Goal: Transaction & Acquisition: Subscribe to service/newsletter

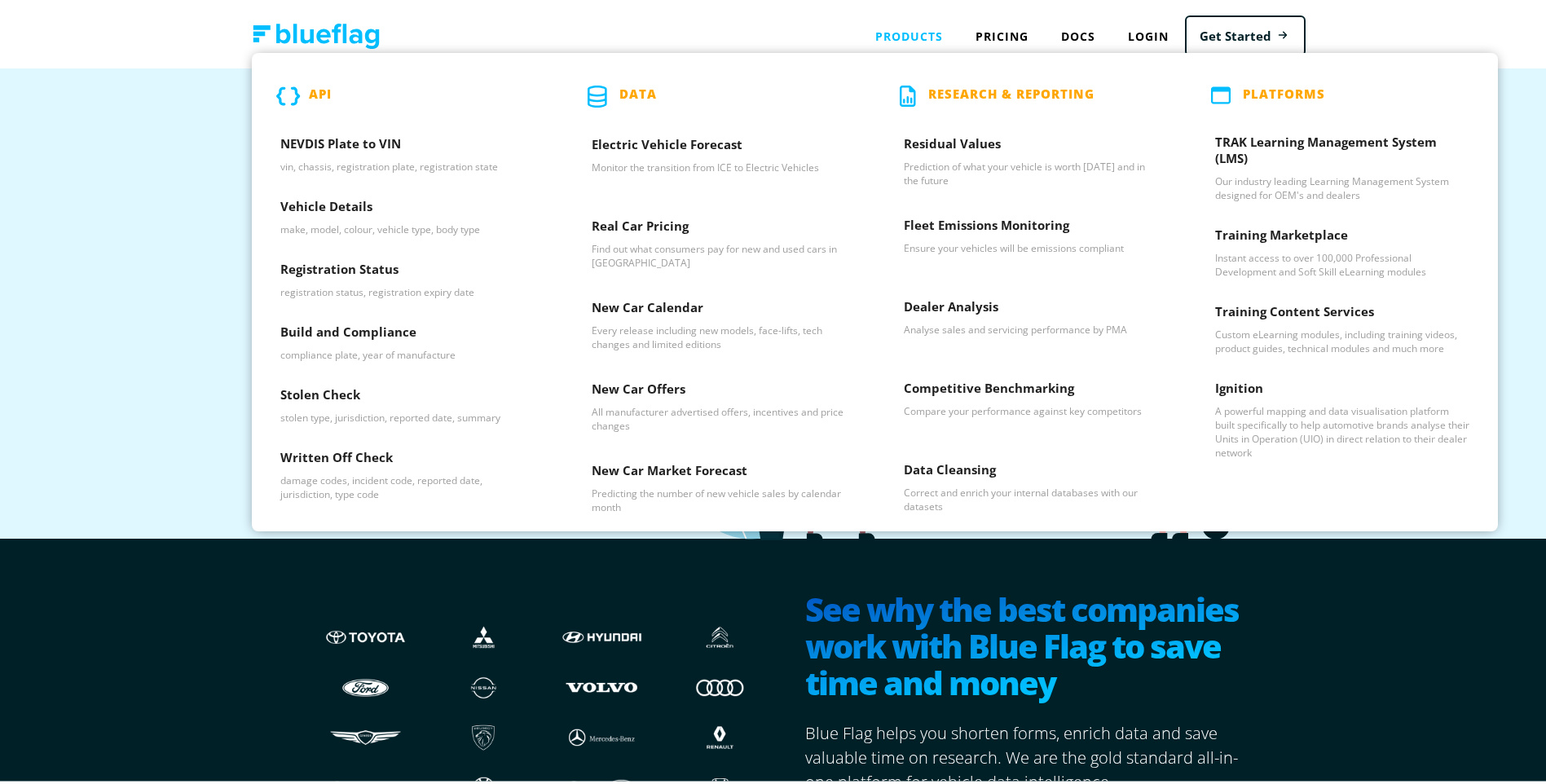
drag, startPoint x: 354, startPoint y: 141, endPoint x: 347, endPoint y: 58, distance: 83.3
click at [347, 58] on div "API NEVDIS Plate to VIN vin, chassis, registration plate, registration state Ve…" at bounding box center [407, 288] width 312 height 478
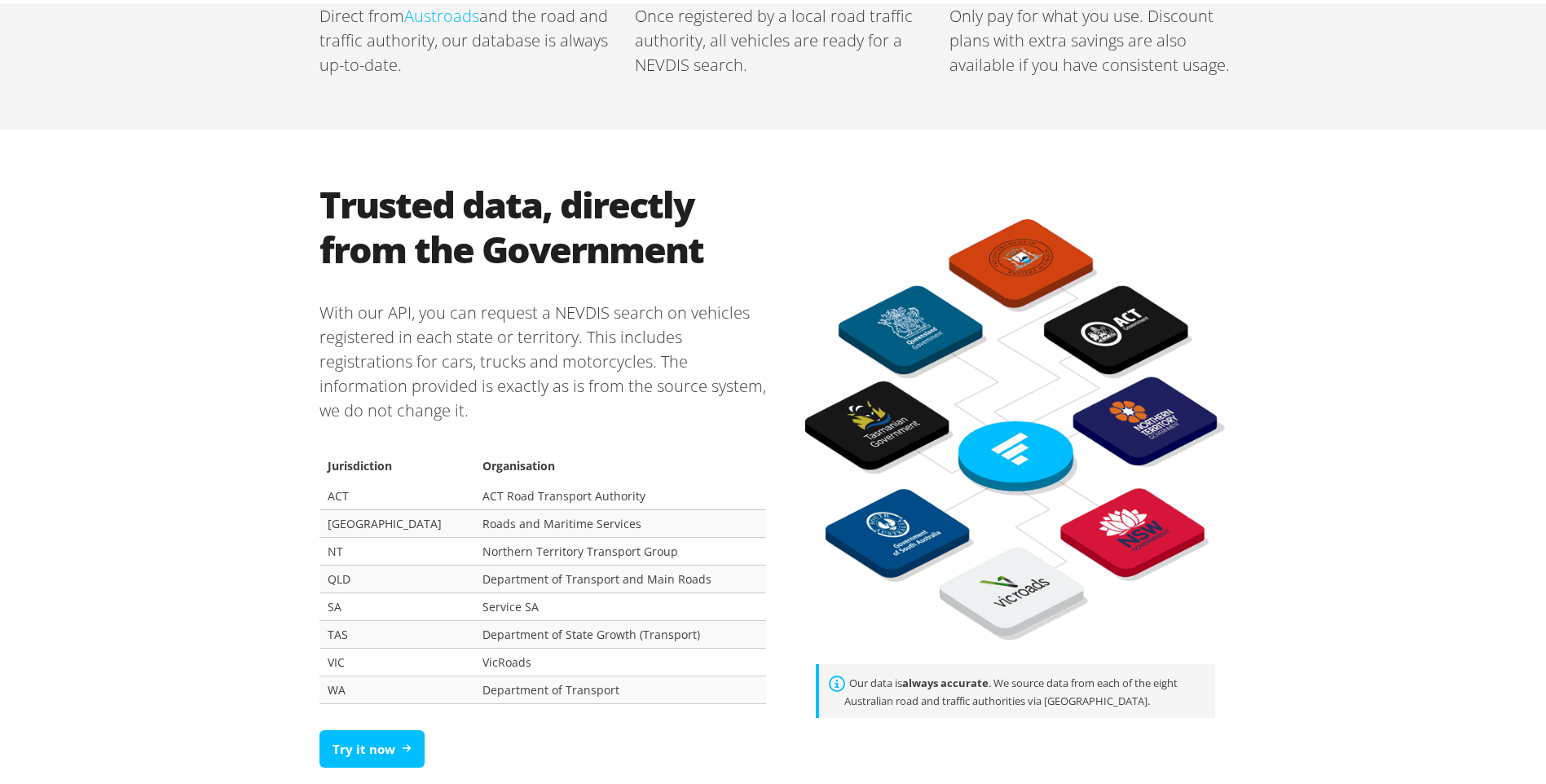
scroll to position [815, 0]
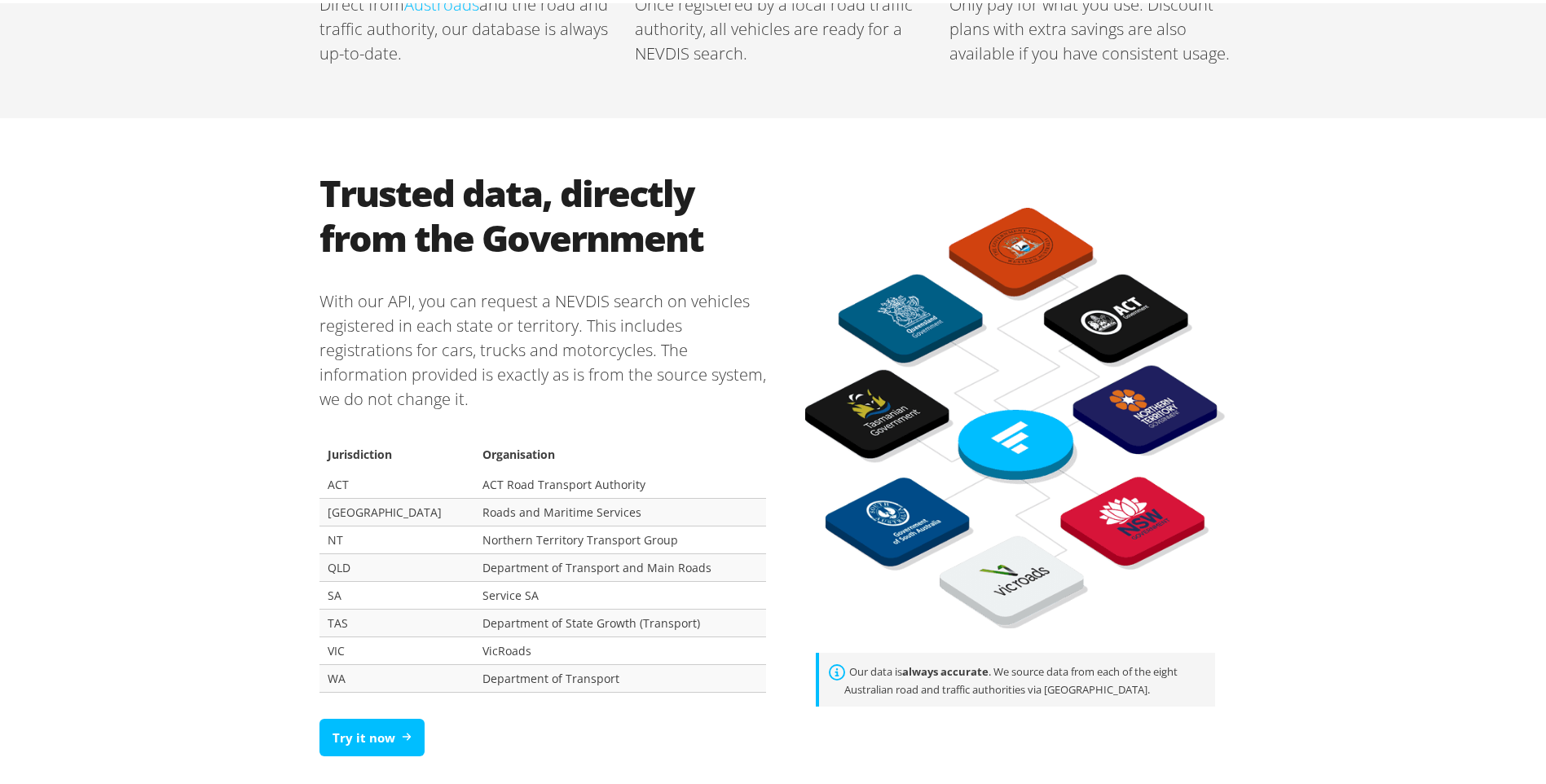
click at [400, 305] on p "With our API, you can request a NEVDIS search on vehicles registered in each st…" at bounding box center [542, 347] width 446 height 148
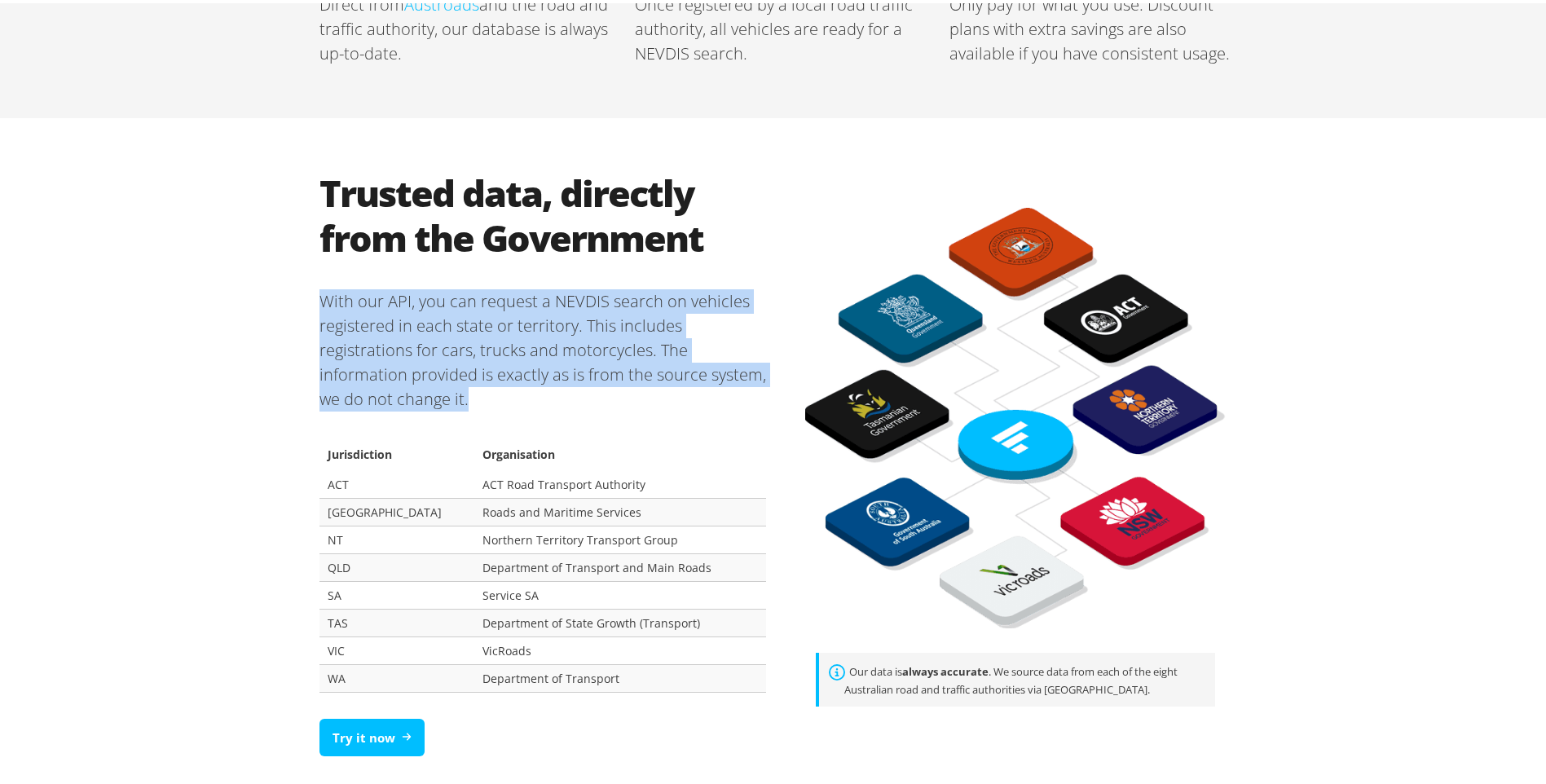
click at [400, 305] on p "With our API, you can request a NEVDIS search on vehicles registered in each st…" at bounding box center [542, 347] width 446 height 148
drag, startPoint x: 400, startPoint y: 305, endPoint x: 396, endPoint y: 376, distance: 71.1
click at [396, 376] on p "With our API, you can request a NEVDIS search on vehicles registered in each st…" at bounding box center [542, 347] width 446 height 148
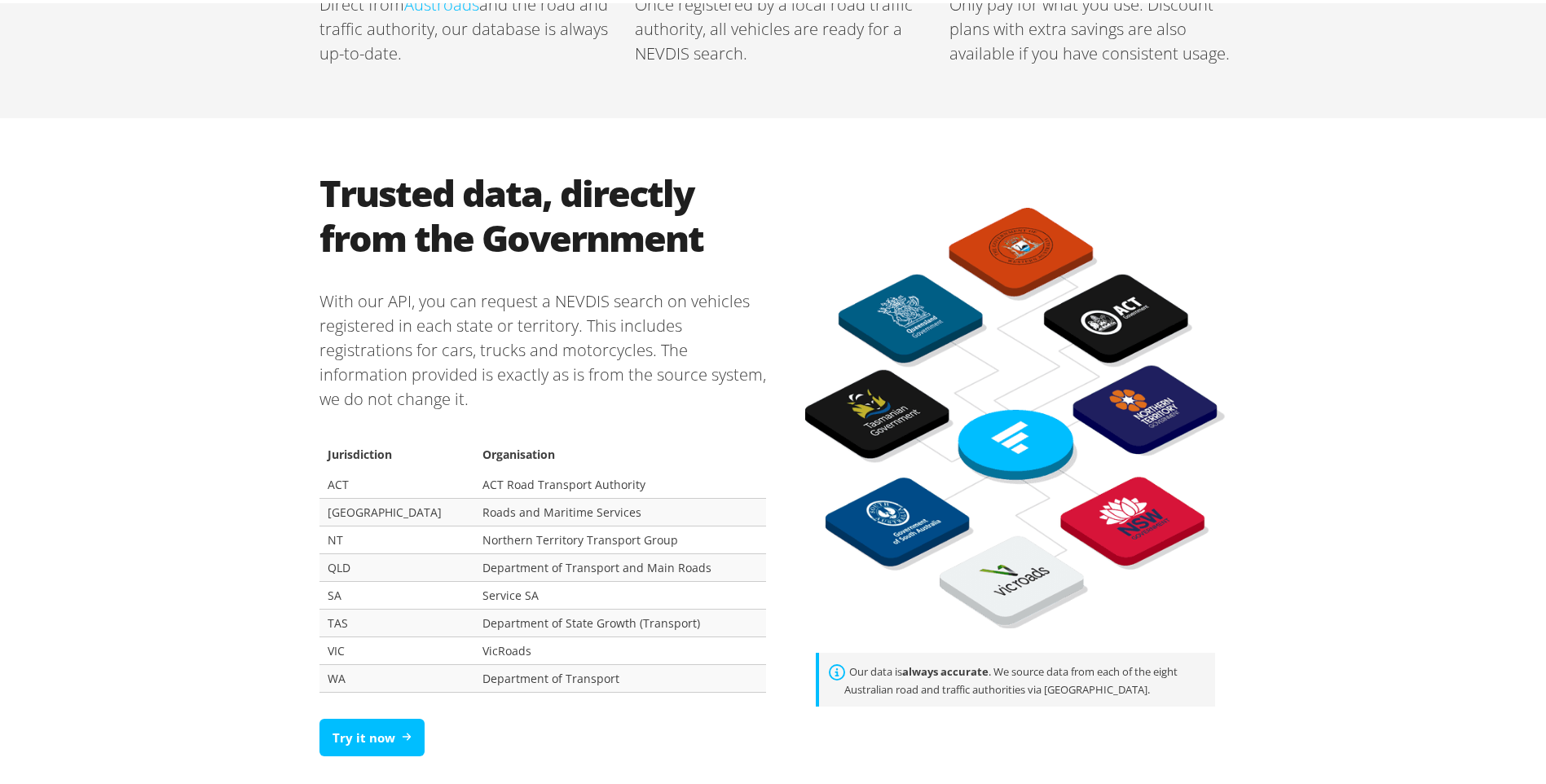
click at [474, 505] on td "Roads and Maritime Services" at bounding box center [620, 509] width 292 height 28
drag, startPoint x: 473, startPoint y: 505, endPoint x: 451, endPoint y: 529, distance: 32.6
click at [474, 529] on td "Northern Territory Transport Group" at bounding box center [620, 537] width 292 height 28
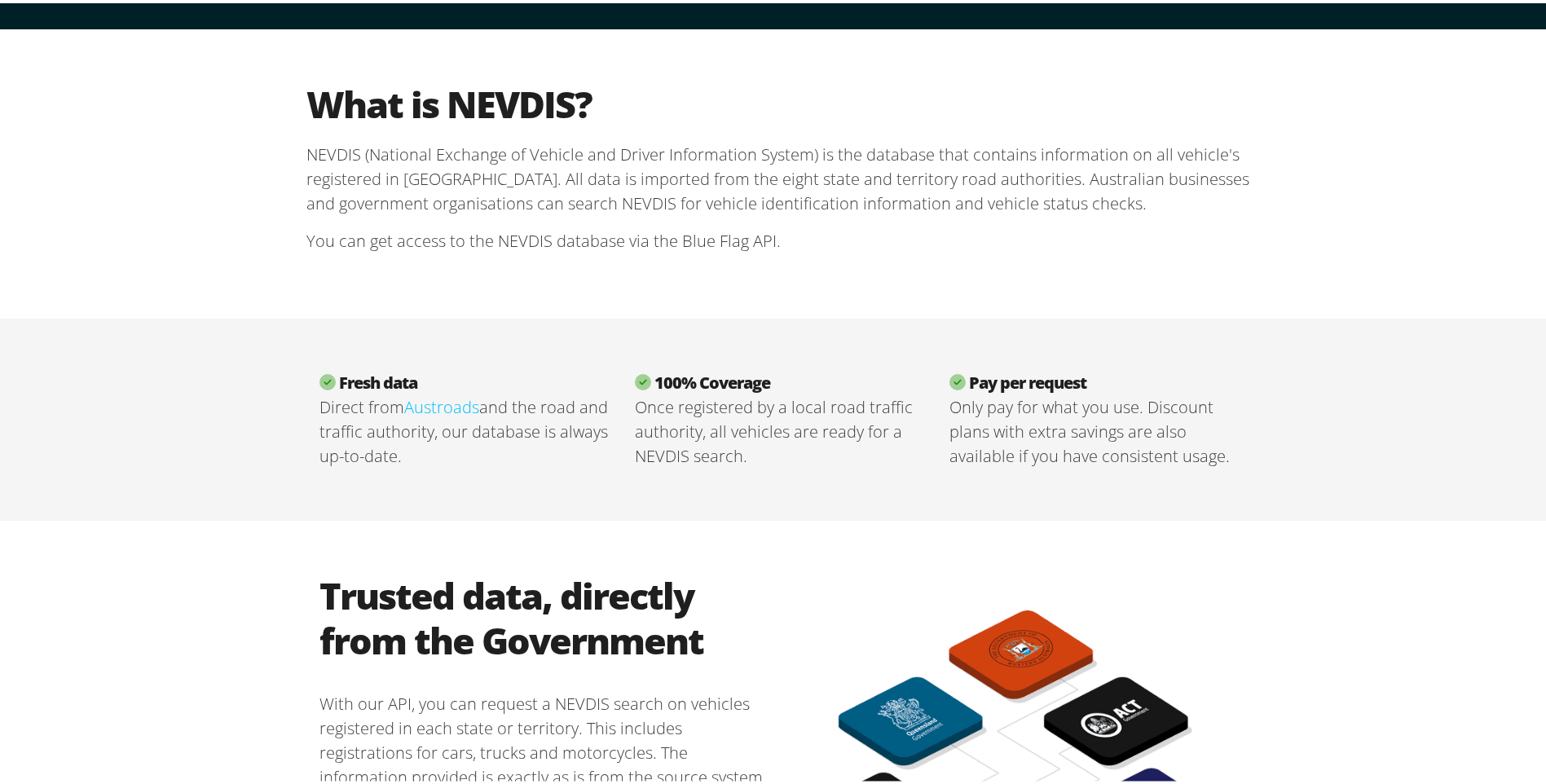
scroll to position [897, 0]
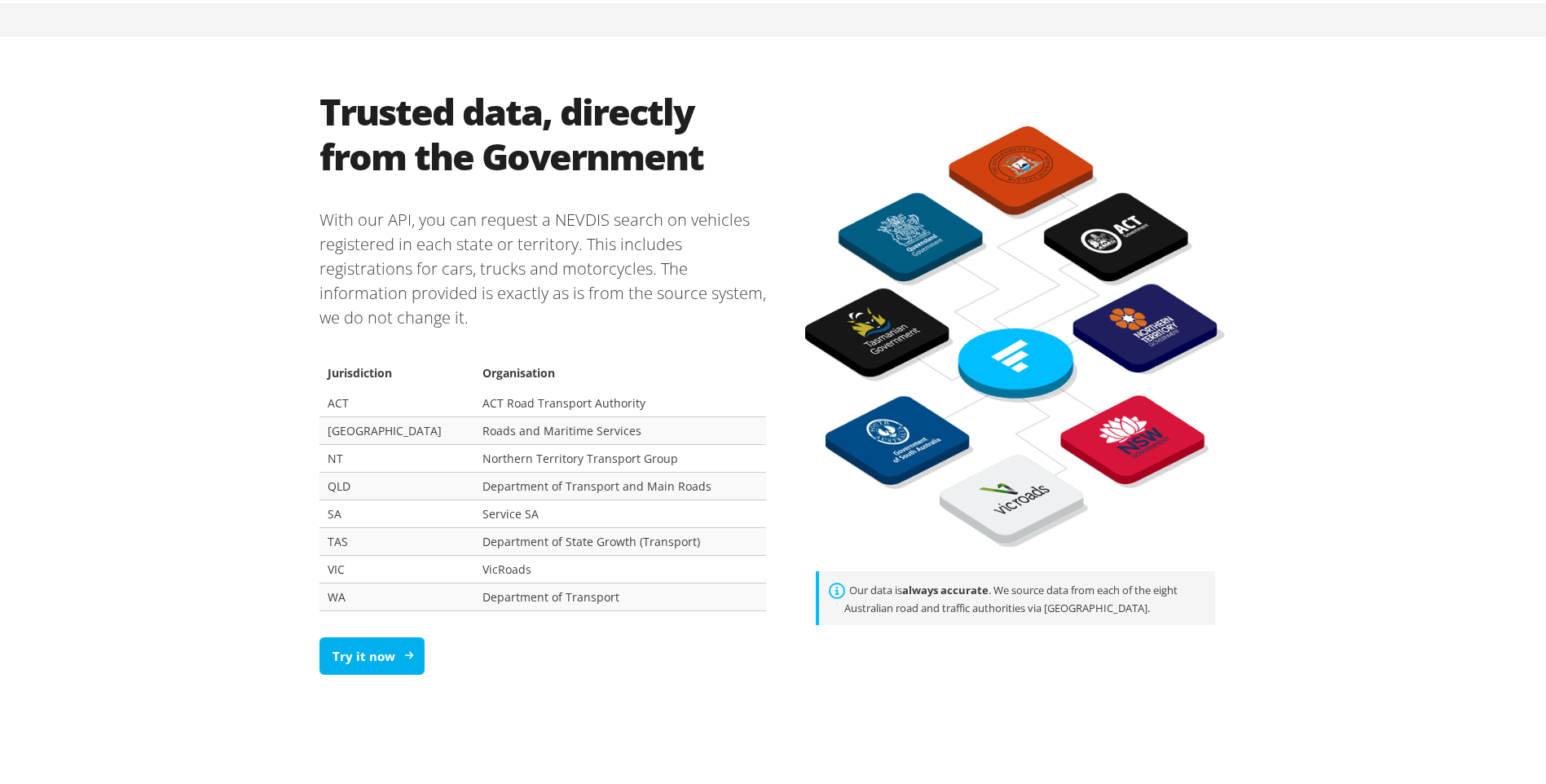
click at [352, 665] on link "Try it now" at bounding box center [372, 653] width 105 height 39
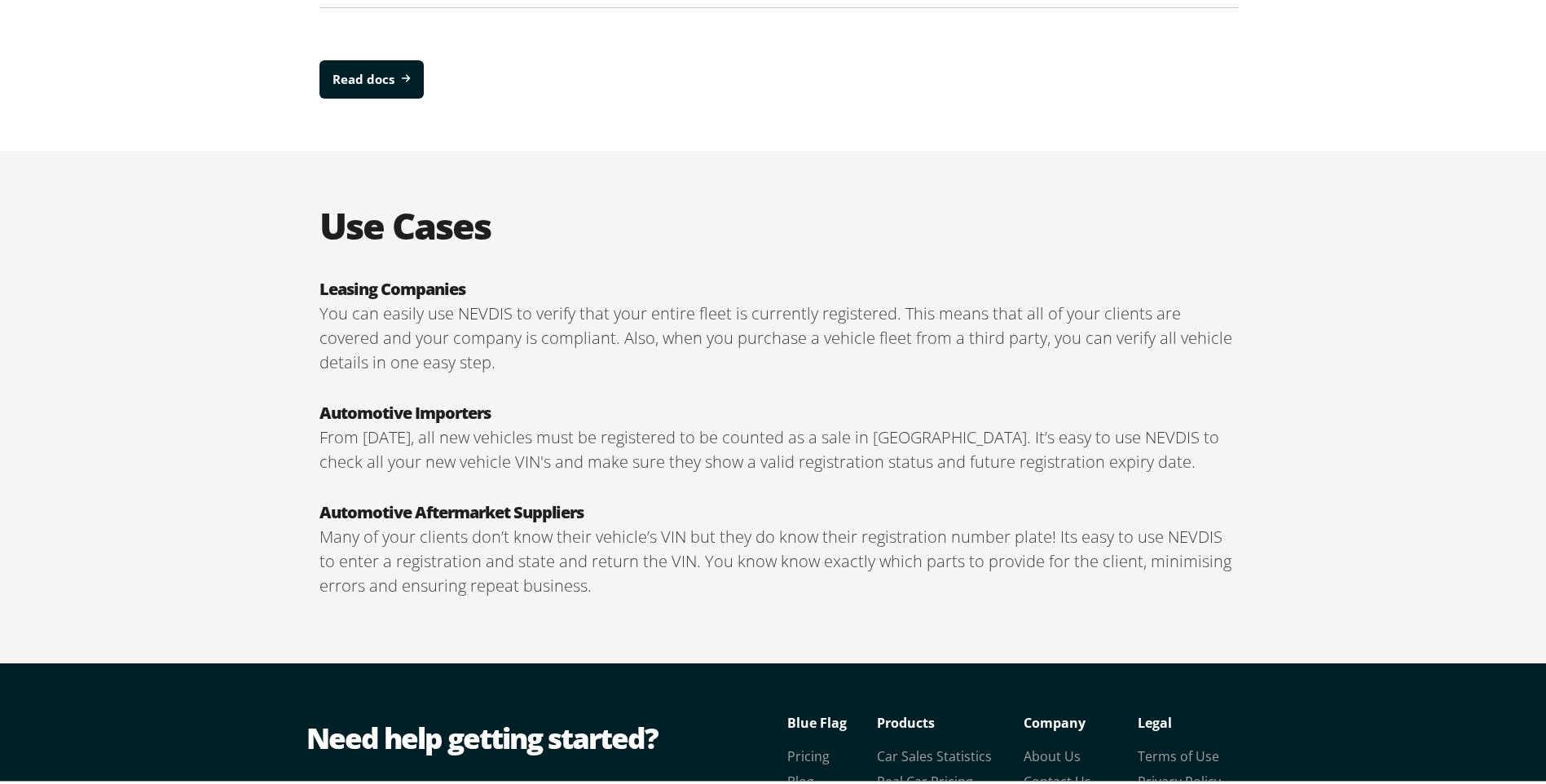
scroll to position [2608, 0]
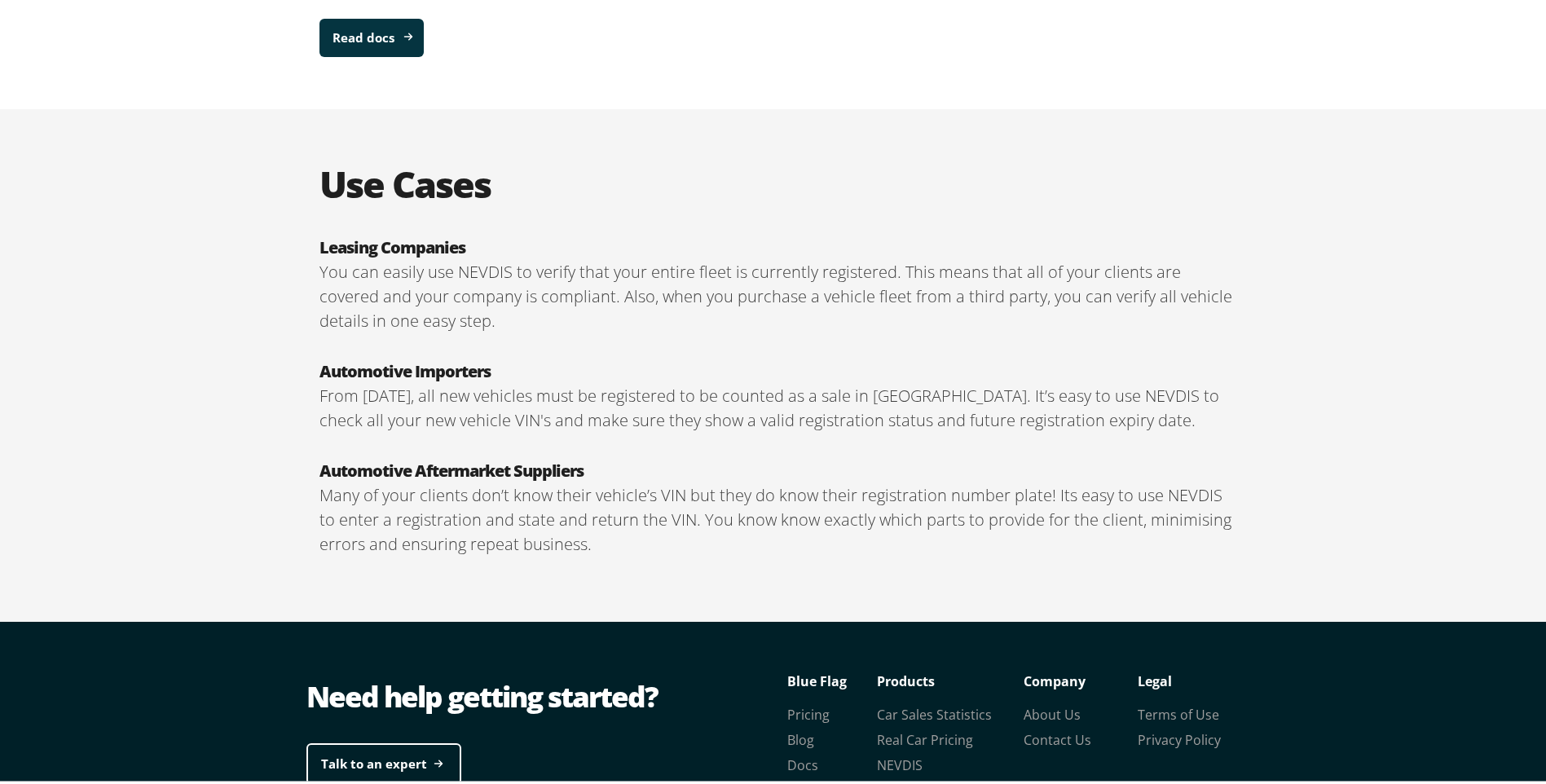
click at [365, 25] on link "Read docs" at bounding box center [372, 35] width 104 height 39
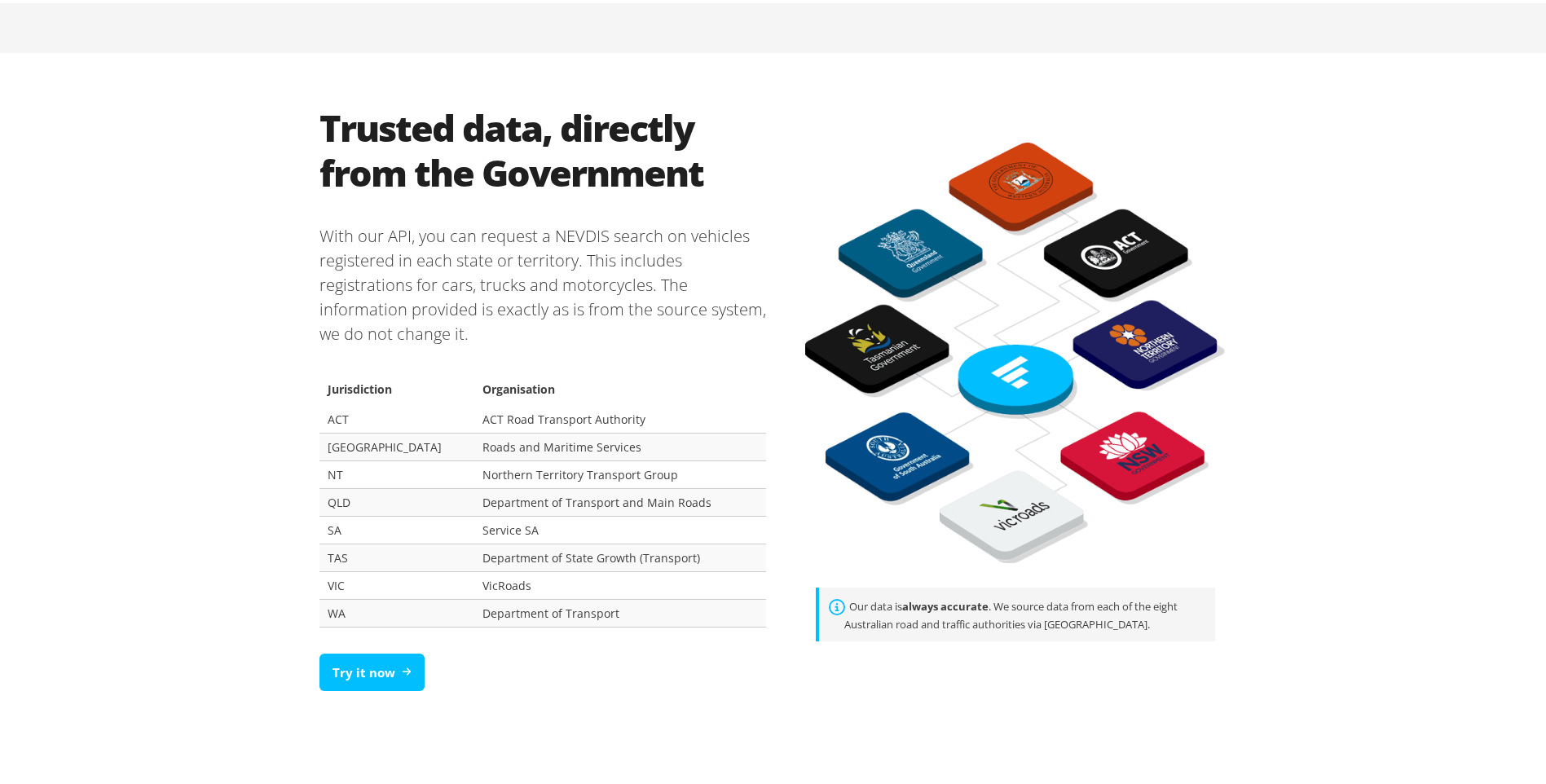
scroll to position [1059, 0]
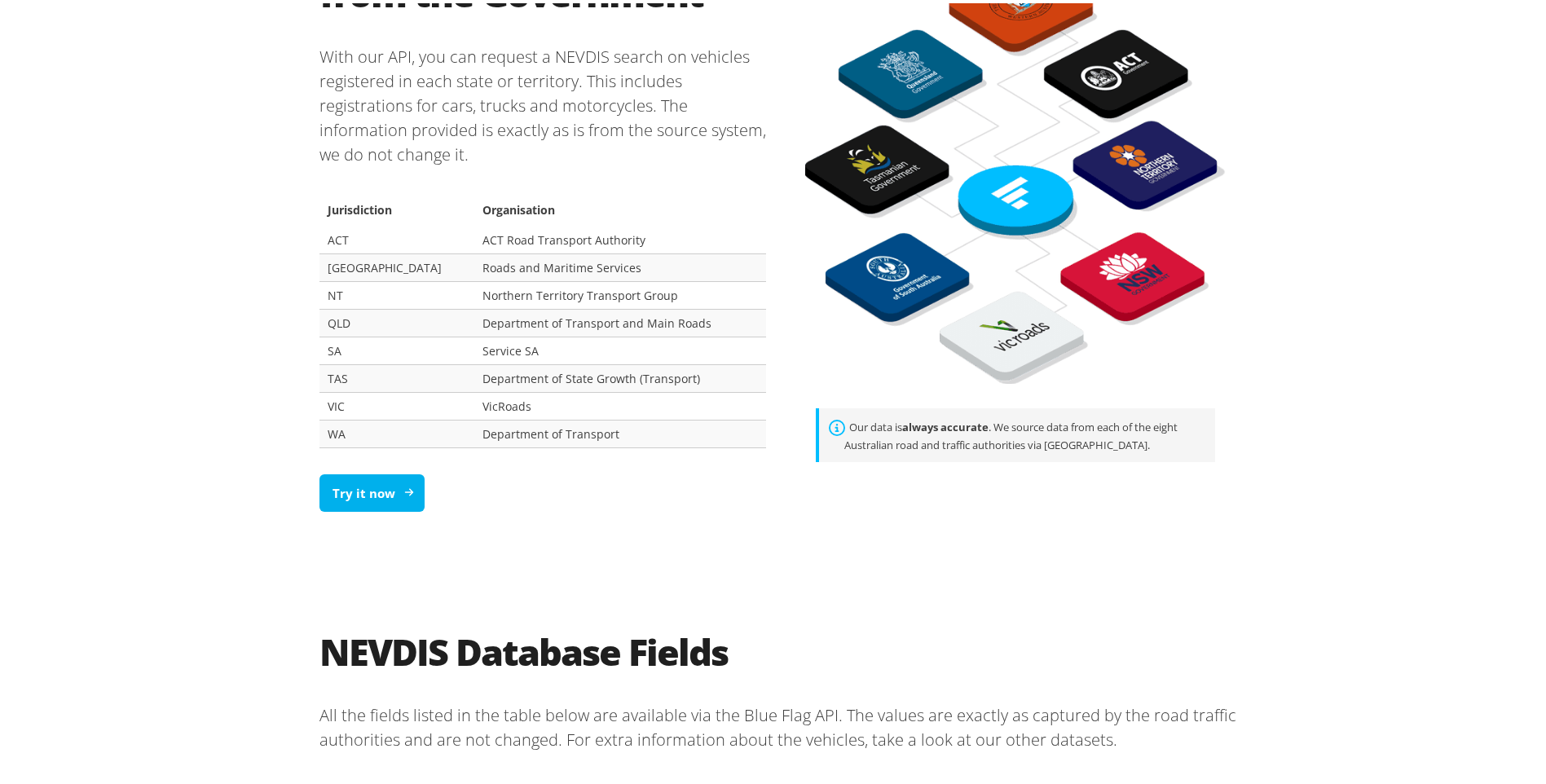
click at [368, 487] on link "Try it now" at bounding box center [372, 490] width 105 height 39
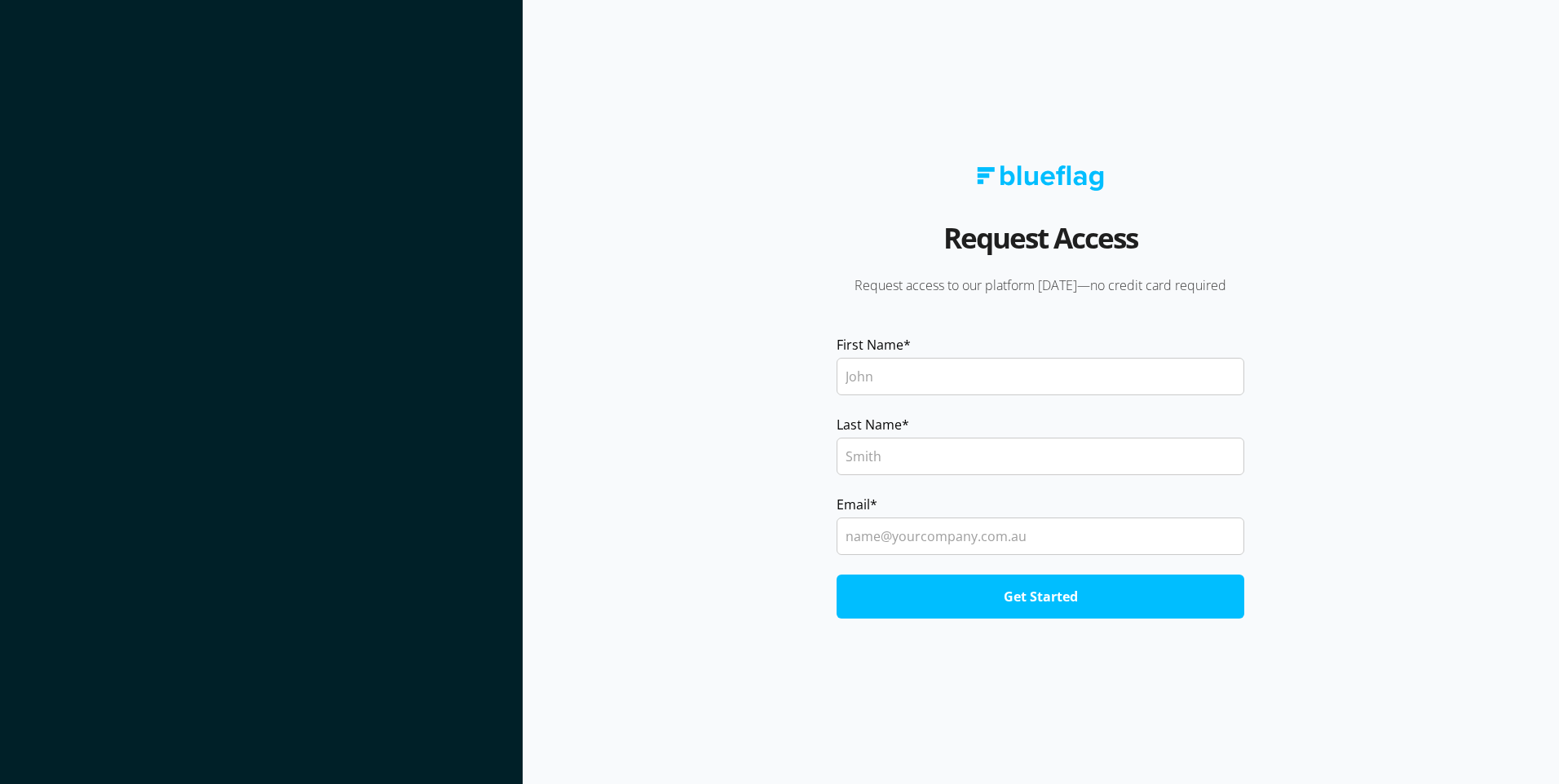
click at [974, 390] on input "First Name *" at bounding box center [1040, 376] width 408 height 38
type input "Cam"
type input "Beckingsael"
click at [930, 461] on input "Beckingsael" at bounding box center [1040, 456] width 408 height 38
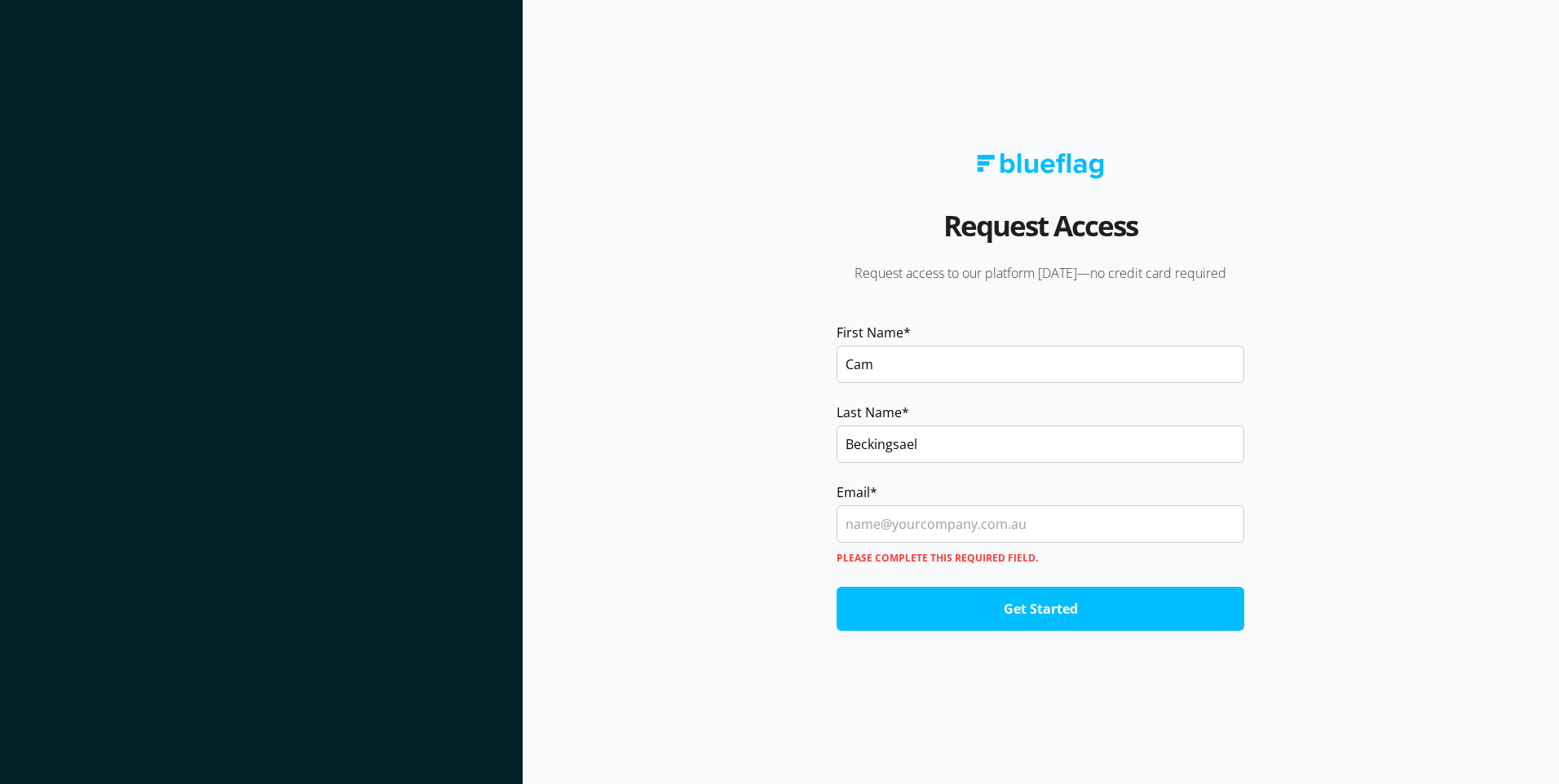
click at [929, 461] on input "Beckingsael" at bounding box center [1040, 445] width 408 height 38
type input "Smith"
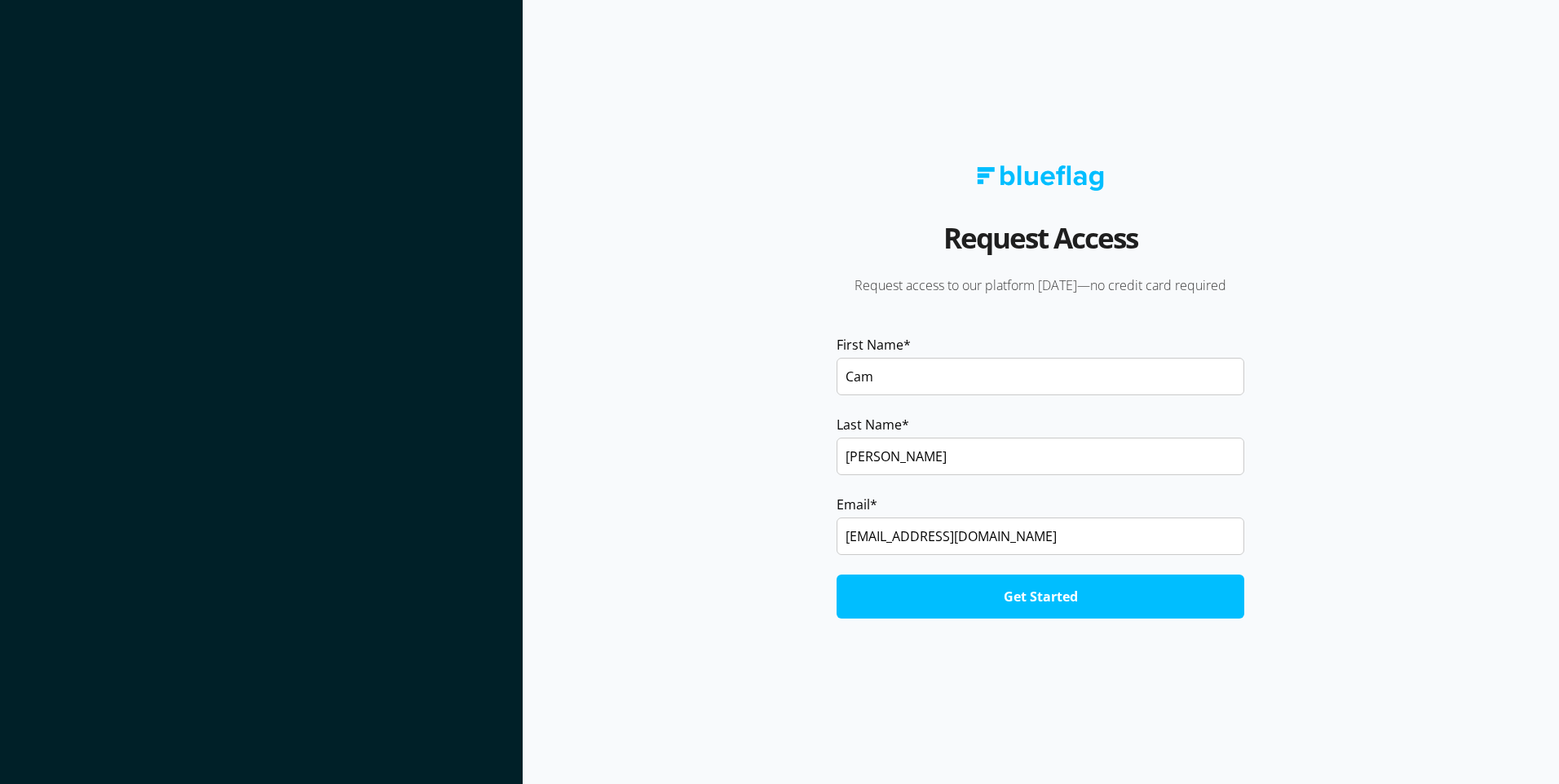
type input "camsmith@gmail.com"
click at [1001, 590] on input "Get Started" at bounding box center [1040, 597] width 408 height 44
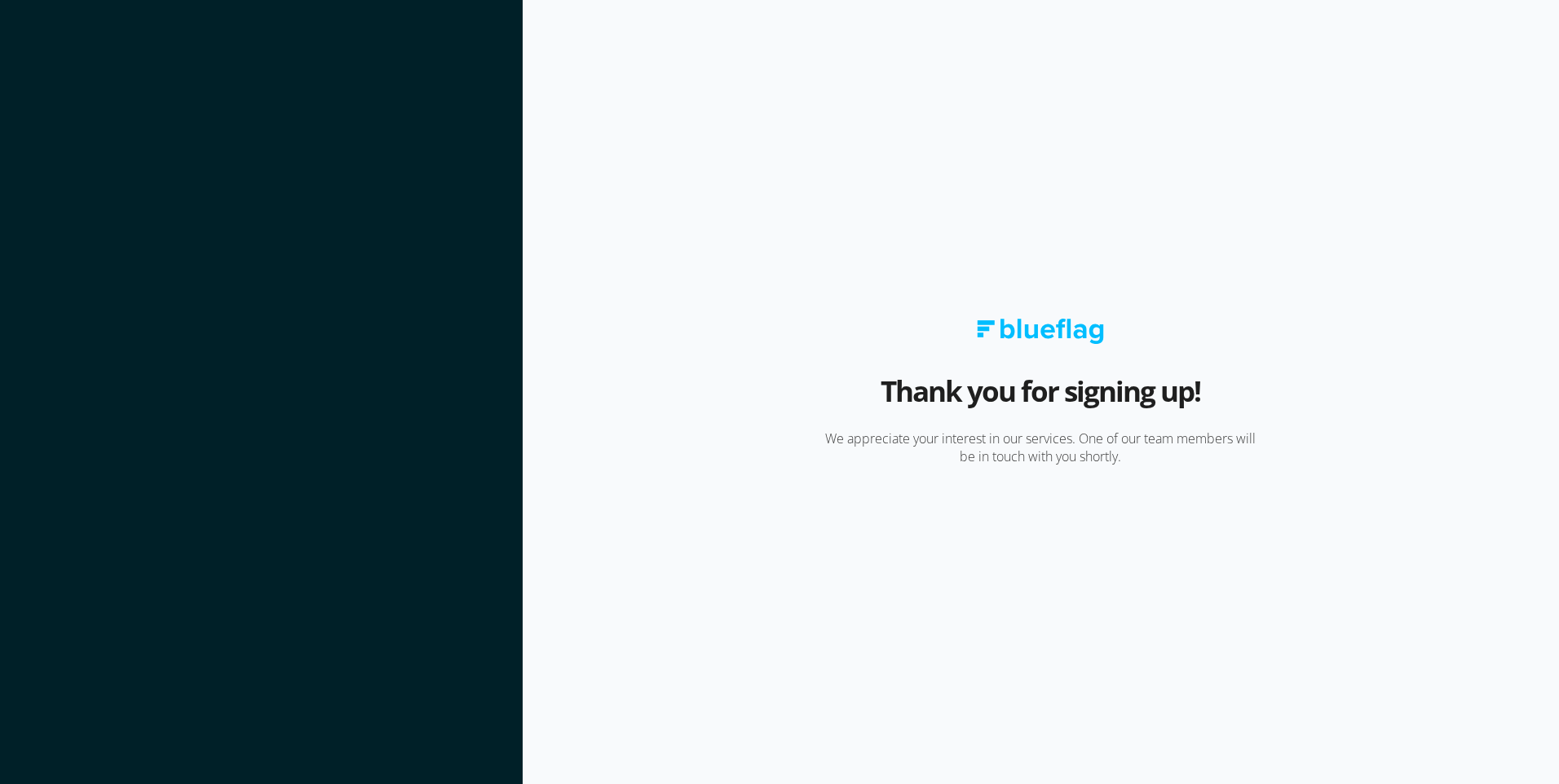
click at [878, 294] on section "Thank you for signing up! We appreciate your interest in our services. One of o…" at bounding box center [1041, 392] width 1036 height 784
